Goal: Task Accomplishment & Management: Manage account settings

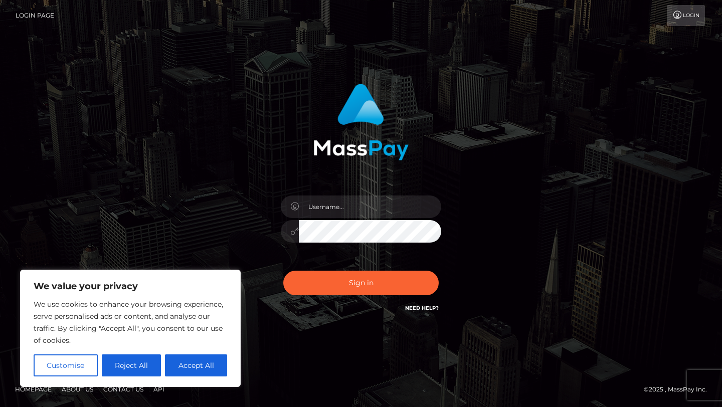
type input "[EMAIL_ADDRESS][DOMAIN_NAME]"
click at [377, 285] on button "Sign in" at bounding box center [360, 283] width 155 height 25
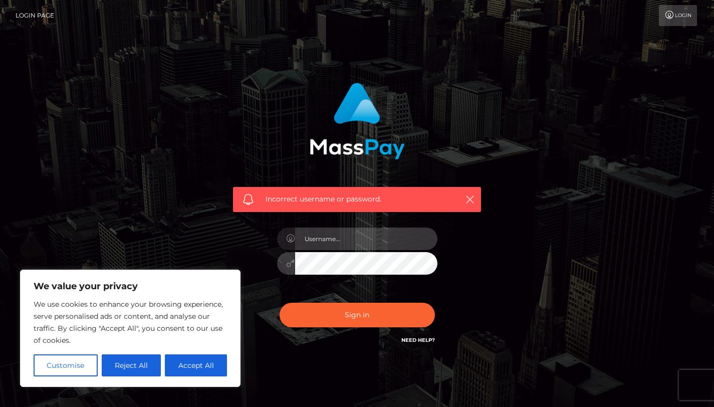
type input "[EMAIL_ADDRESS][DOMAIN_NAME]"
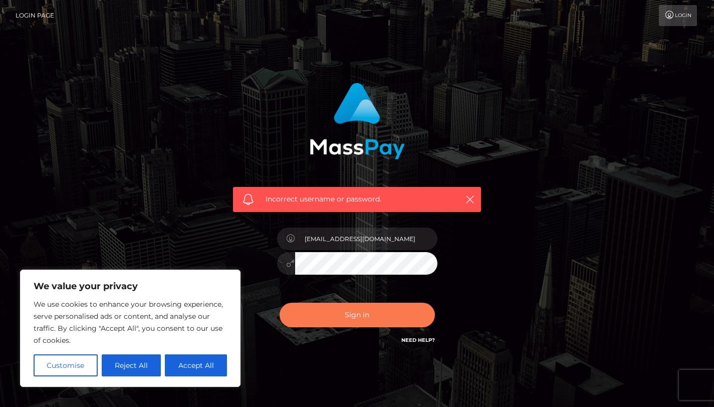
click at [380, 314] on button "Sign in" at bounding box center [357, 315] width 155 height 25
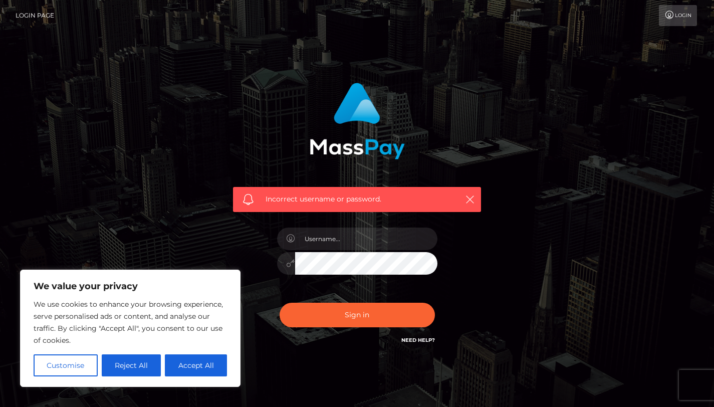
click at [207, 195] on div "Incorrect username or password." at bounding box center [357, 219] width 571 height 288
click at [189, 231] on div "Incorrect username or password." at bounding box center [357, 219] width 571 height 288
drag, startPoint x: 408, startPoint y: 208, endPoint x: 254, endPoint y: 202, distance: 154.5
click at [254, 202] on div "Incorrect username or password." at bounding box center [357, 199] width 248 height 25
click at [534, 268] on div "Incorrect username or password." at bounding box center [357, 219] width 571 height 288
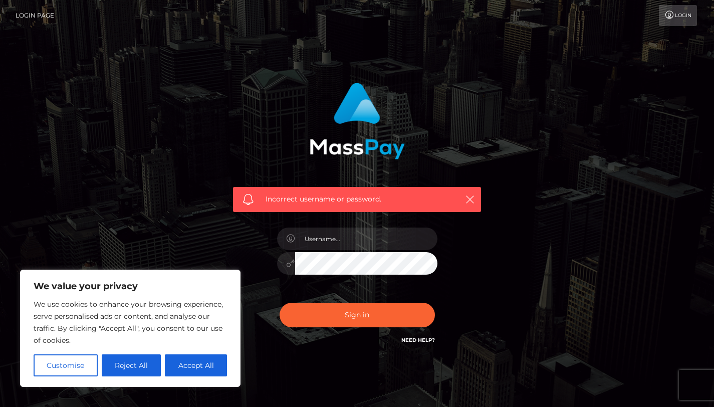
click at [534, 268] on div "Incorrect username or password." at bounding box center [357, 219] width 571 height 288
click at [422, 239] on input "text" at bounding box center [366, 239] width 142 height 23
type input "[EMAIL_ADDRESS][DOMAIN_NAME]"
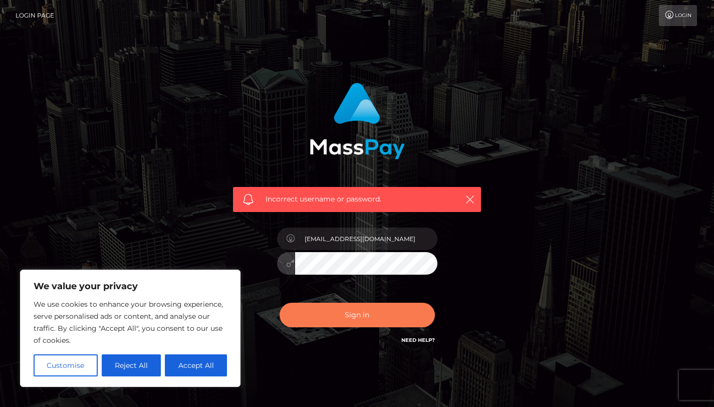
click at [324, 318] on button "Sign in" at bounding box center [357, 315] width 155 height 25
